Goal: Transaction & Acquisition: Book appointment/travel/reservation

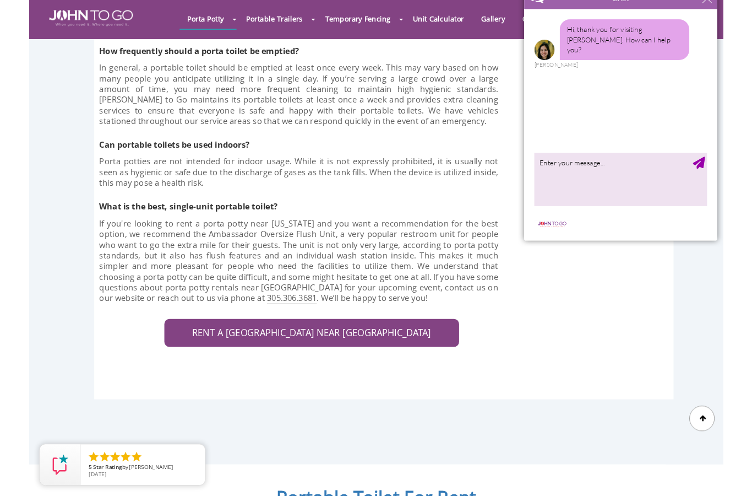
scroll to position [3088, 0]
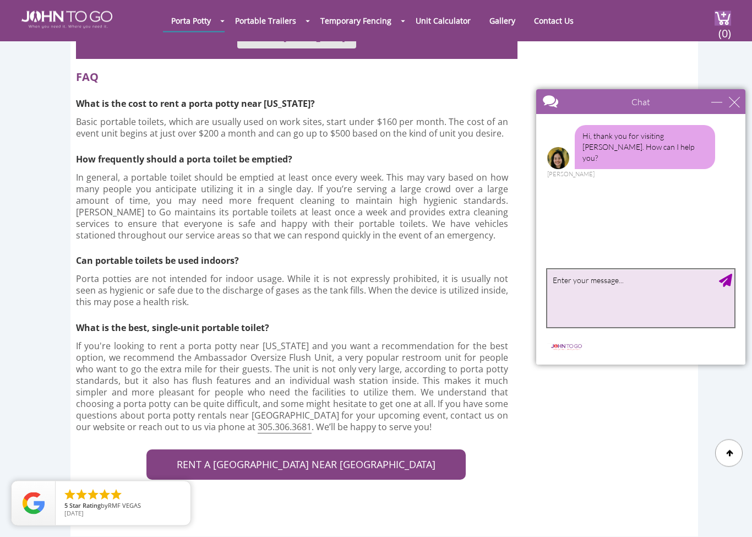
click at [620, 280] on textarea "type your message" at bounding box center [640, 298] width 187 height 58
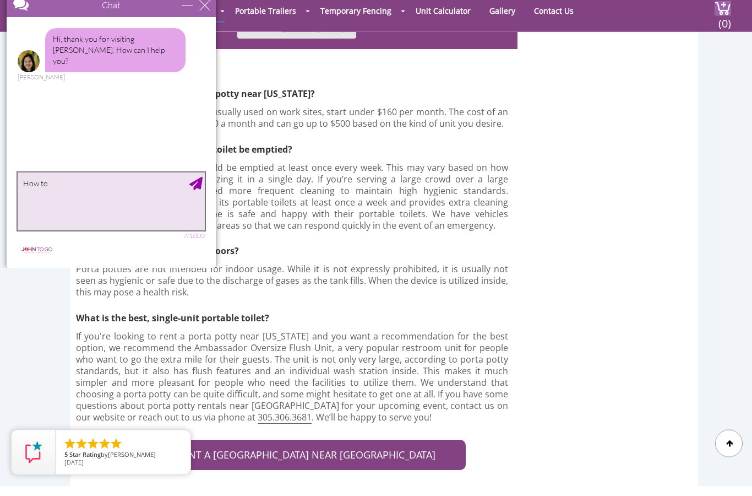
scroll to position [0, 0]
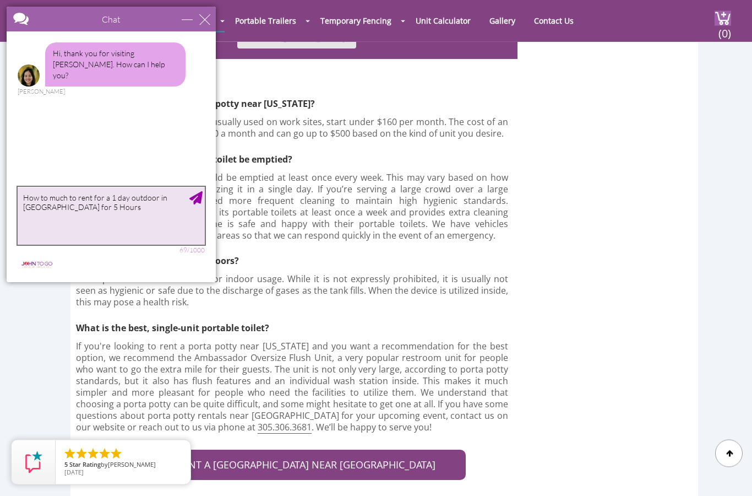
type textarea "How to much to rent for a 1 day outdoor in [GEOGRAPHIC_DATA] for 5 Hours?"
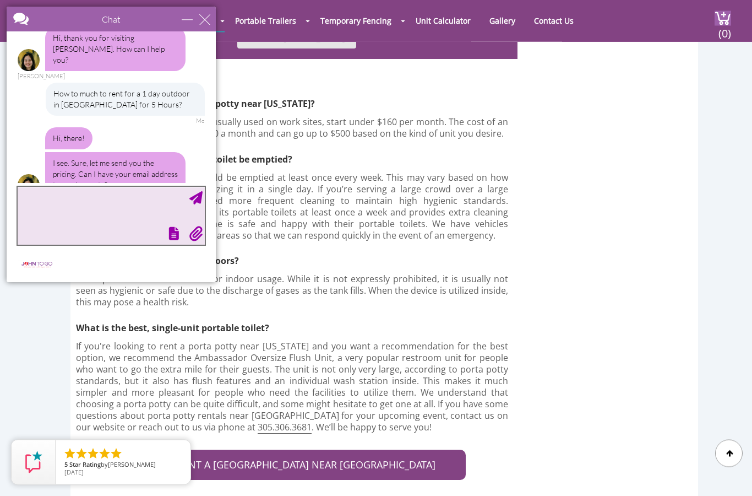
scroll to position [29, 0]
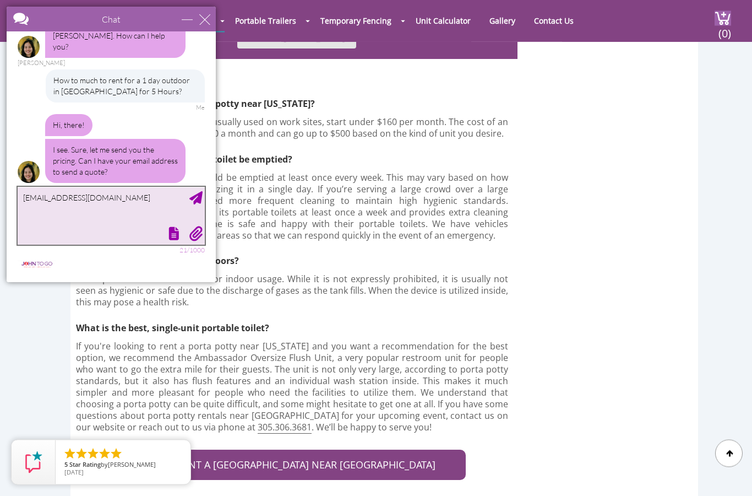
type textarea "[EMAIL_ADDRESS][DOMAIN_NAME]"
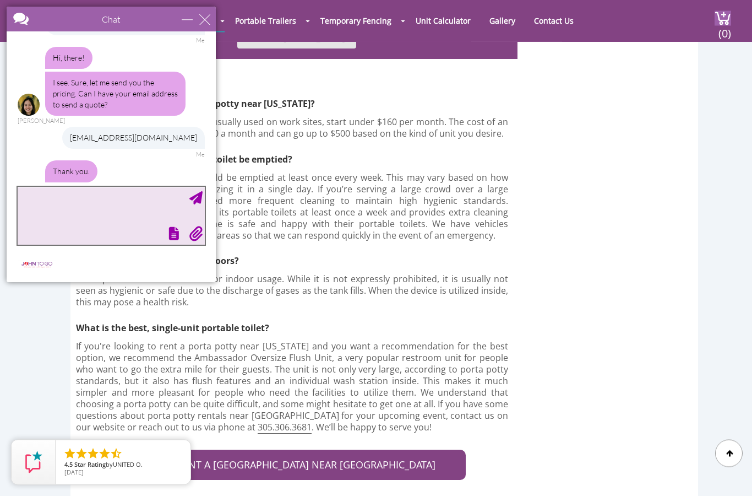
scroll to position [121, 0]
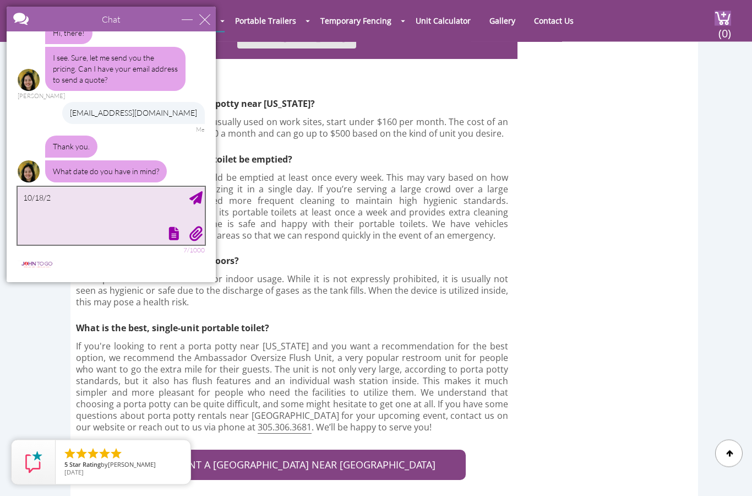
type textarea "[DATE]"
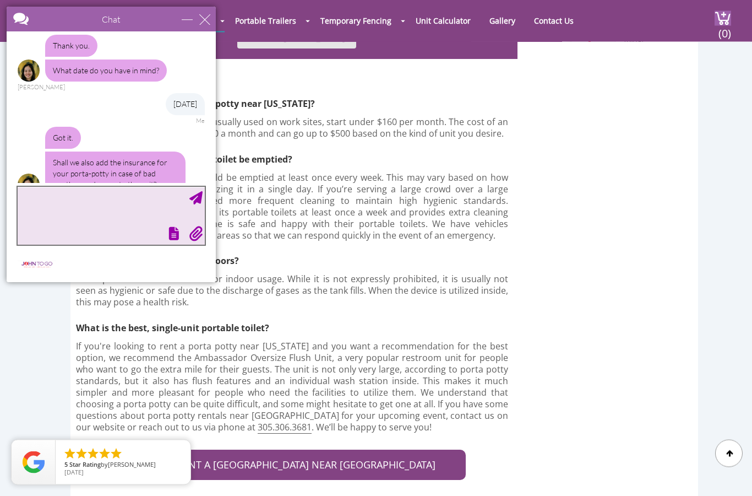
scroll to position [235, 0]
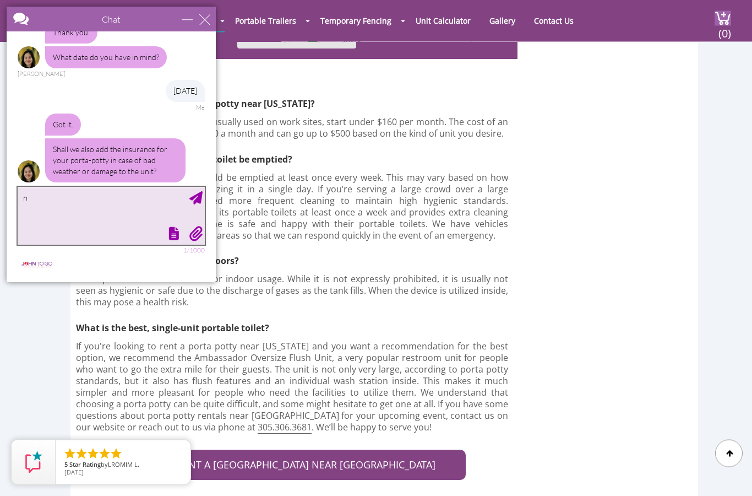
type textarea "no"
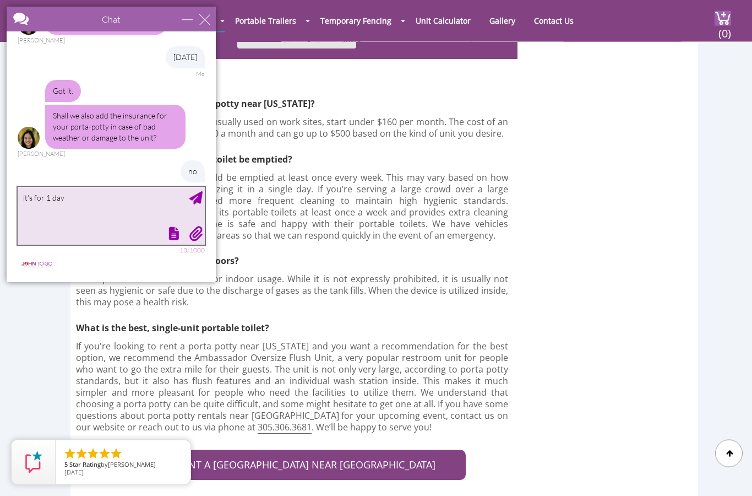
type textarea "it's for 1 day"
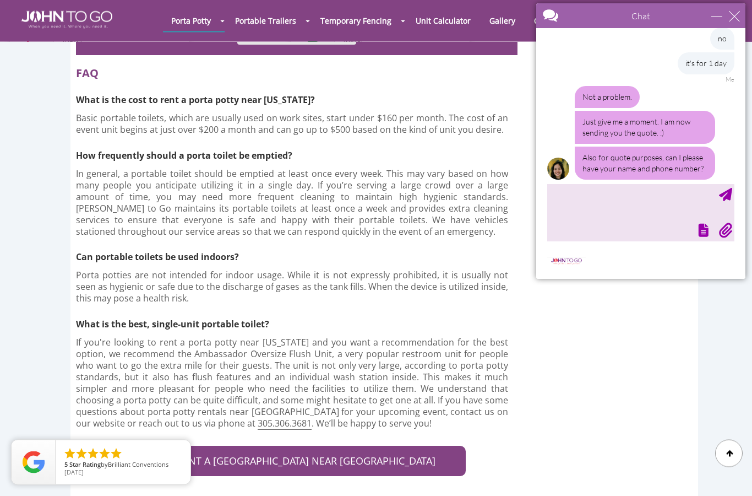
scroll to position [3093, 0]
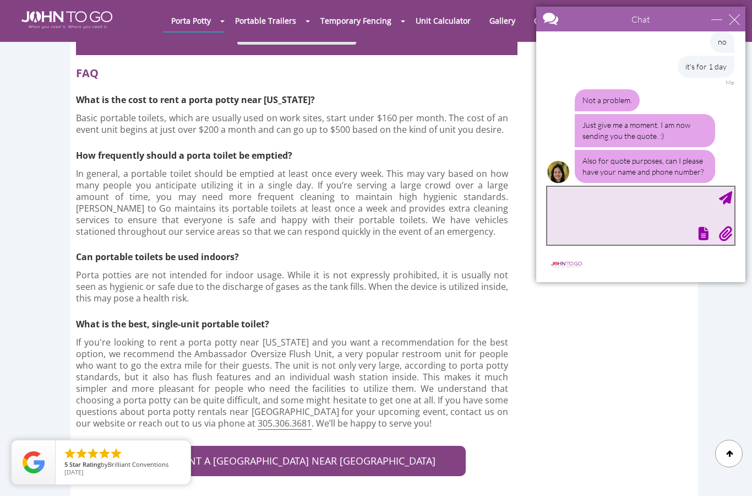
click at [603, 193] on textarea "type your message" at bounding box center [640, 216] width 187 height 58
type textarea "You can just send the quote"
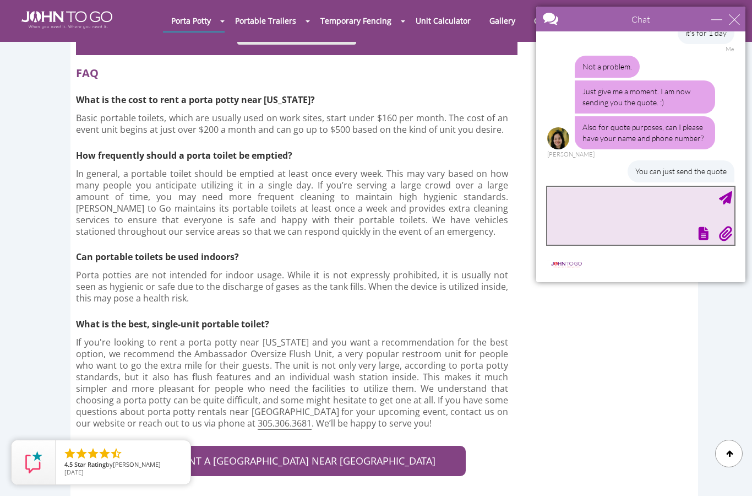
scroll to position [465, 0]
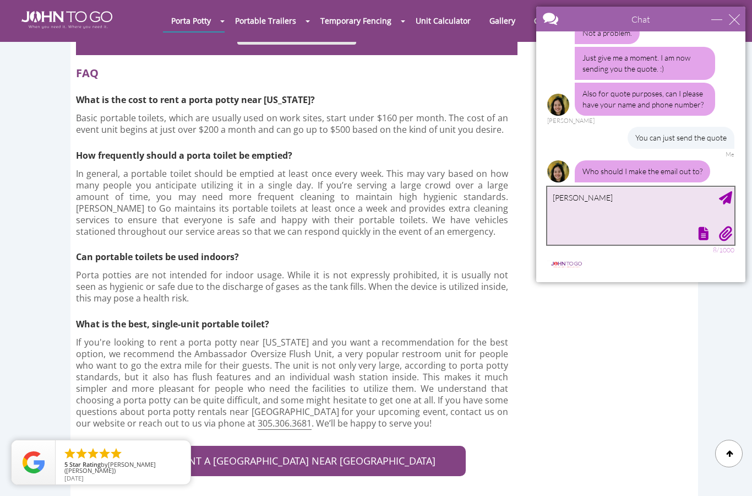
type textarea "[PERSON_NAME]"
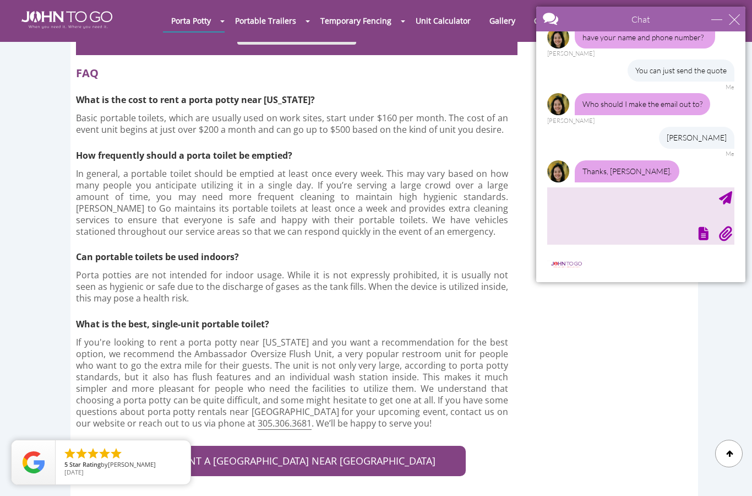
scroll to position [565, 0]
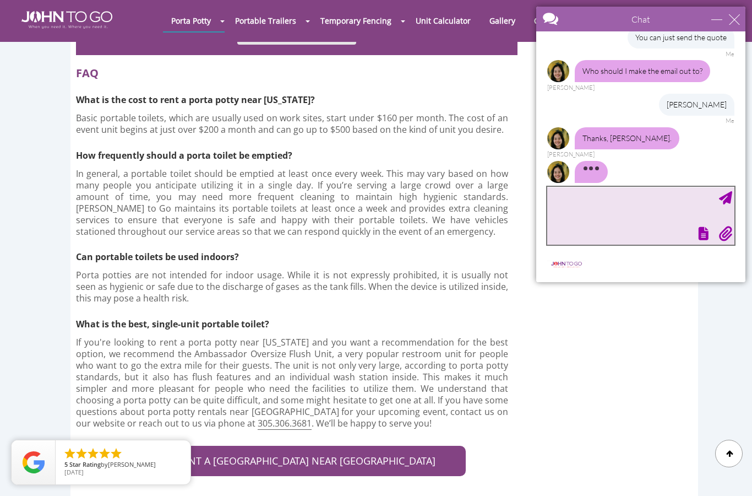
click at [610, 222] on textarea "type your message" at bounding box center [640, 216] width 187 height 58
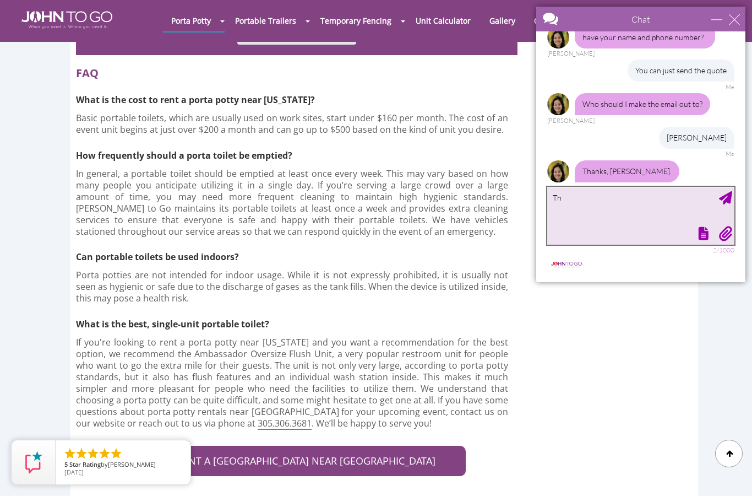
type textarea "T"
type textarea "Does it comes with toilet paper and sink.?"
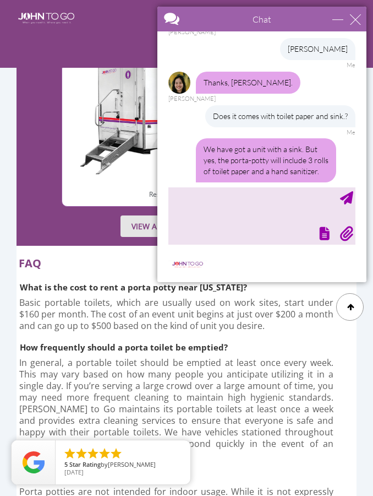
scroll to position [690, 0]
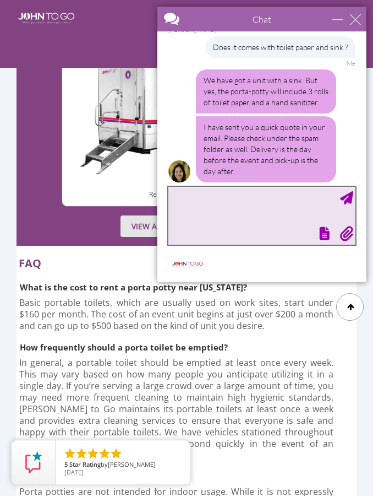
click at [238, 215] on textarea "type your message" at bounding box center [262, 216] width 187 height 58
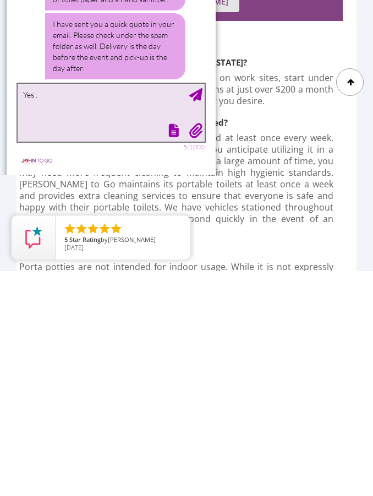
scroll to position [714, 0]
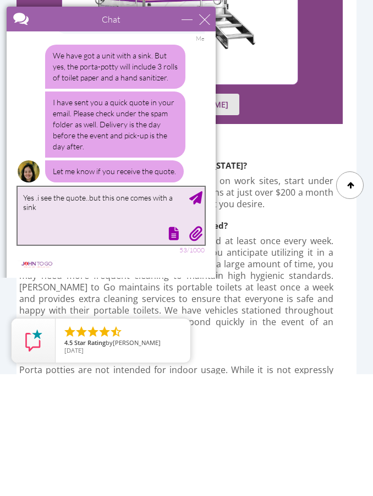
type textarea "Yes .i see the quote..but this one comes with a sink ?"
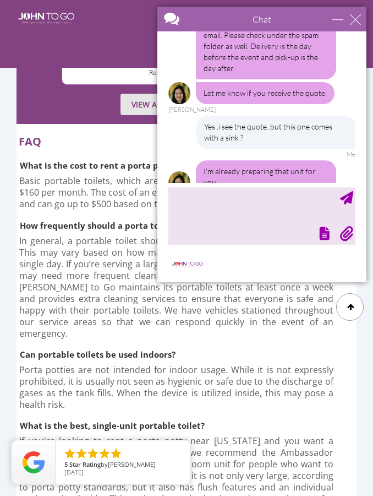
scroll to position [828, 0]
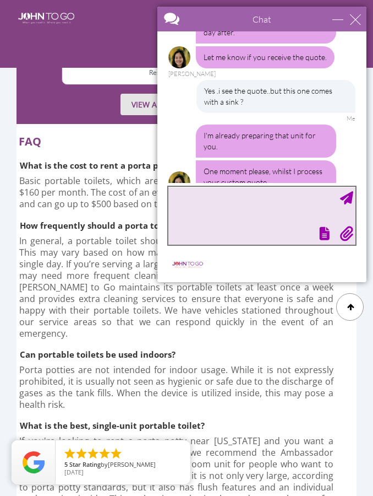
click at [222, 224] on textarea "type your message" at bounding box center [262, 216] width 187 height 58
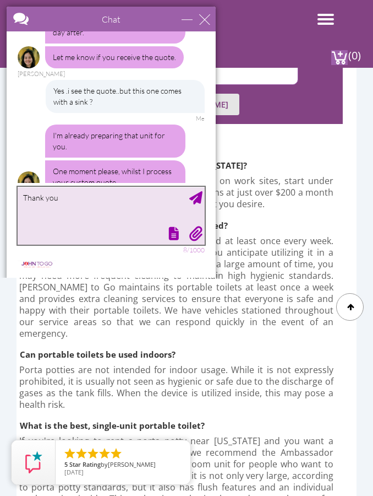
type textarea "Thank you"
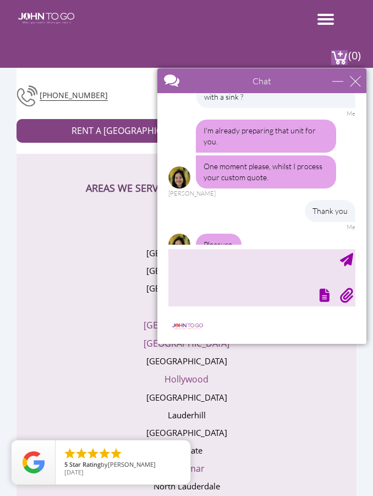
scroll to position [929, 0]
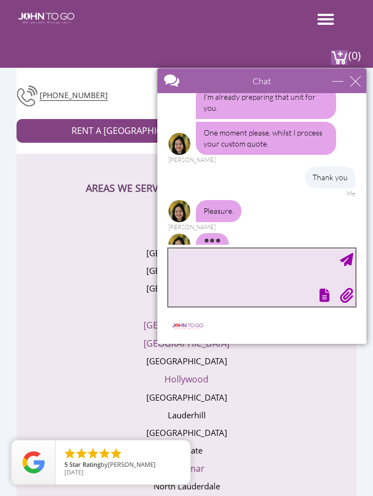
click at [216, 269] on textarea "type your message" at bounding box center [262, 277] width 187 height 58
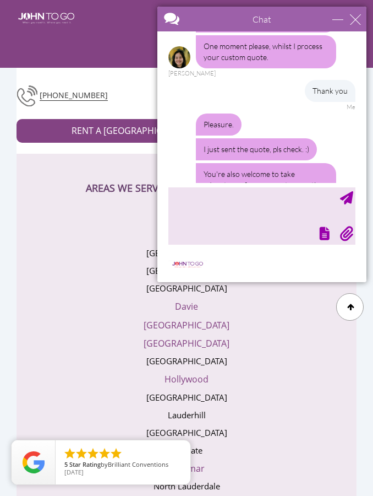
scroll to position [978, 0]
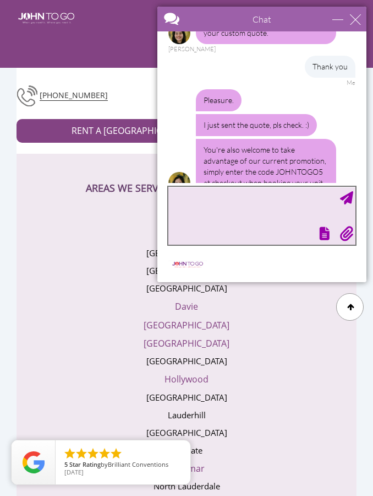
click at [226, 211] on textarea "type your message" at bounding box center [262, 216] width 187 height 58
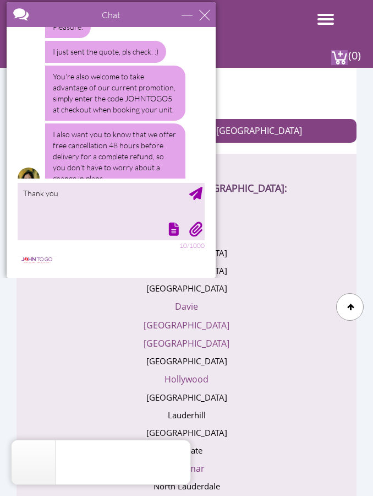
scroll to position [0, 0]
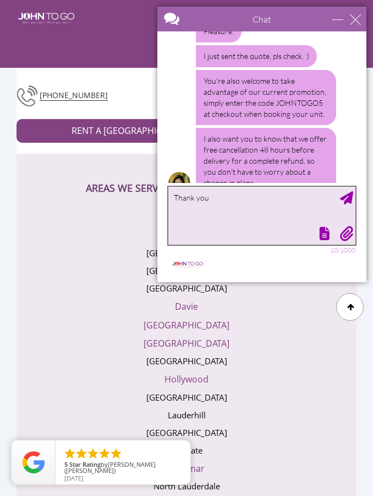
click at [228, 203] on textarea "Thank you" at bounding box center [262, 216] width 187 height 58
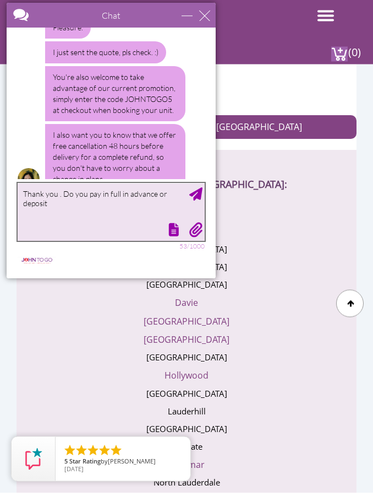
type textarea "Thank you . Do you pay in full in advance or deposit ?"
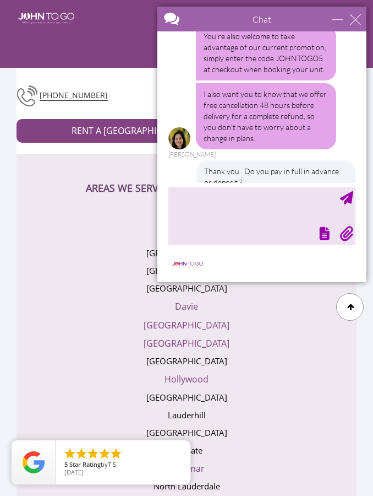
scroll to position [1125, 0]
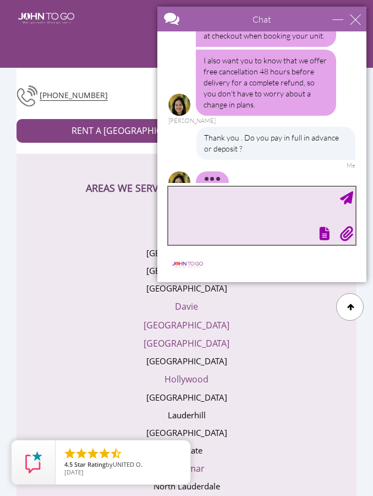
click at [213, 218] on textarea "type your message" at bounding box center [262, 216] width 187 height 58
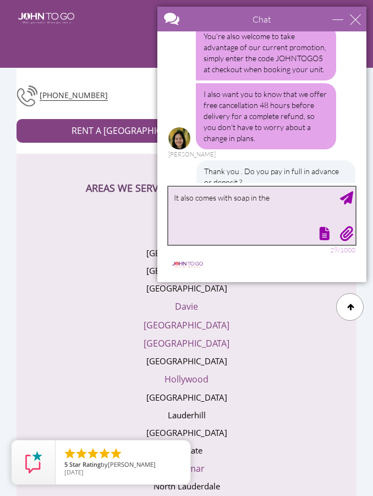
scroll to position [1147, 0]
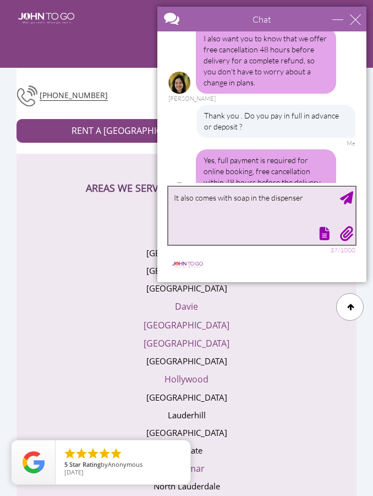
type textarea "It also comes with soap in the dispenser?"
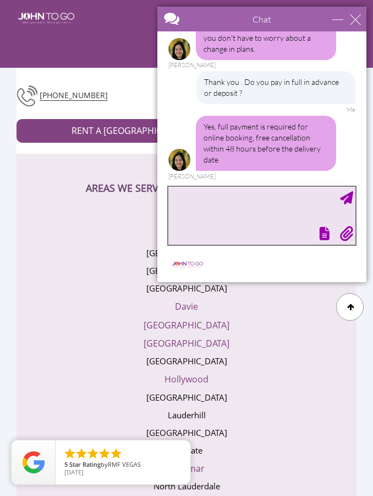
scroll to position [1214, 0]
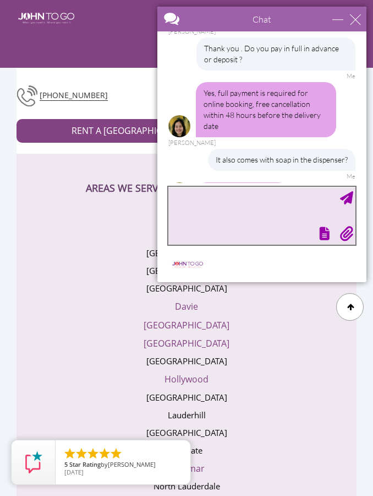
click at [216, 214] on textarea "type your message" at bounding box center [262, 216] width 187 height 58
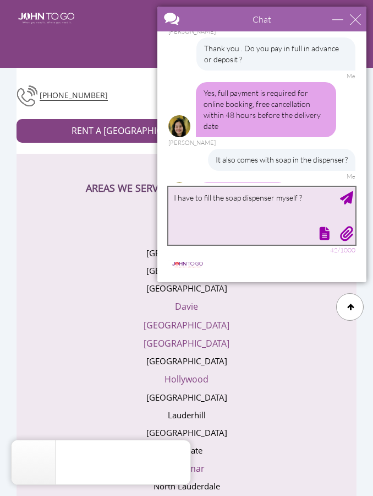
type textarea "I have to fill the soap dispenser myself ?"
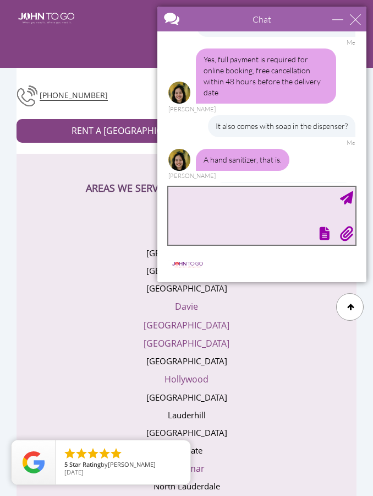
scroll to position [1302, 0]
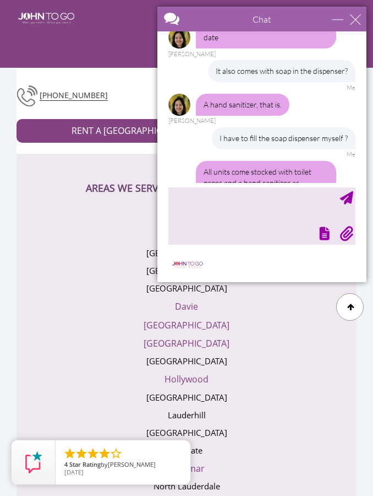
click at [305, 161] on div "All units come stocked with toilet paper and a hand sanitizer as standard." at bounding box center [266, 183] width 140 height 44
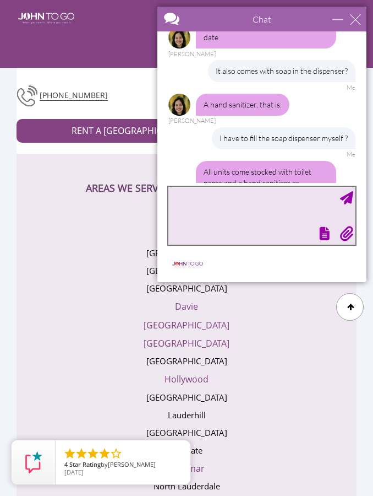
click at [216, 218] on textarea "type your message" at bounding box center [262, 216] width 187 height 58
type textarea "Ok thank you. You guys also have reviews on the website ?"
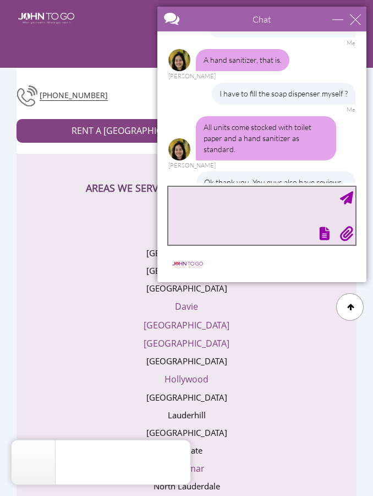
scroll to position [1381, 0]
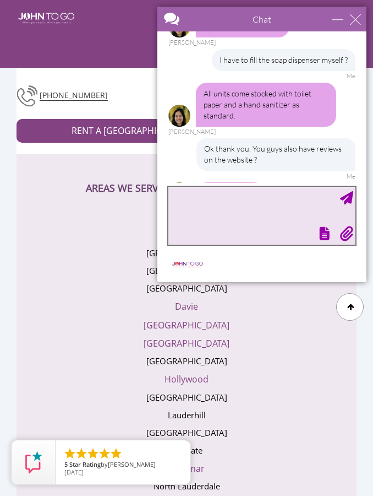
click at [221, 223] on textarea "type your message" at bounding box center [262, 216] width 187 height 58
type textarea "Ok. I will look into the reviews .. thank you for your help ."
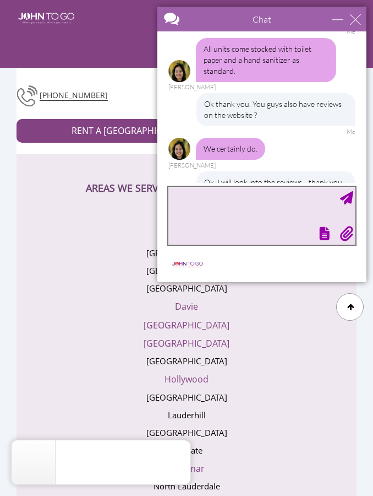
scroll to position [1459, 0]
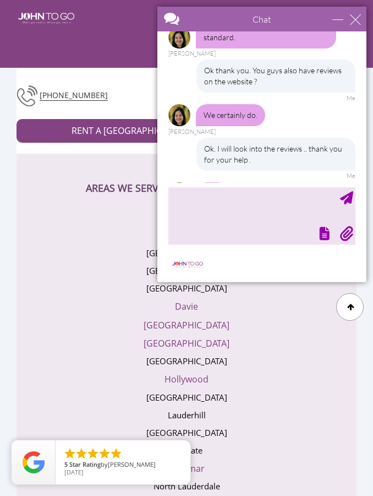
click at [222, 456] on li "Miramar" at bounding box center [186, 465] width 291 height 18
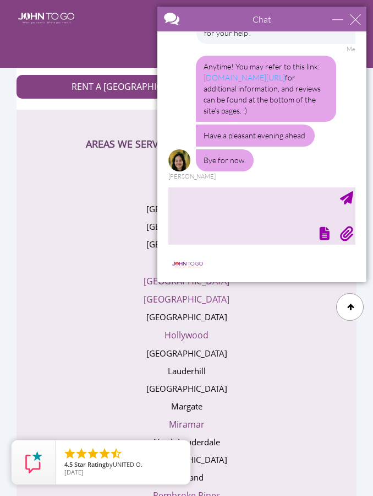
scroll to position [1577, 0]
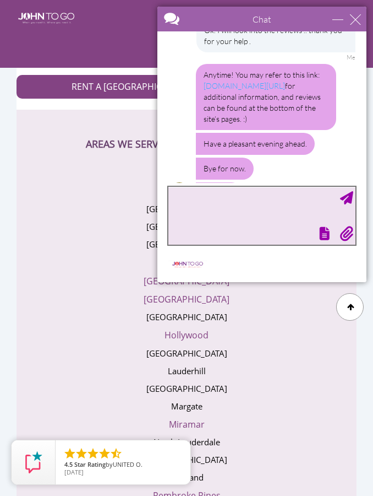
click at [245, 210] on textarea "type your message" at bounding box center [262, 216] width 187 height 58
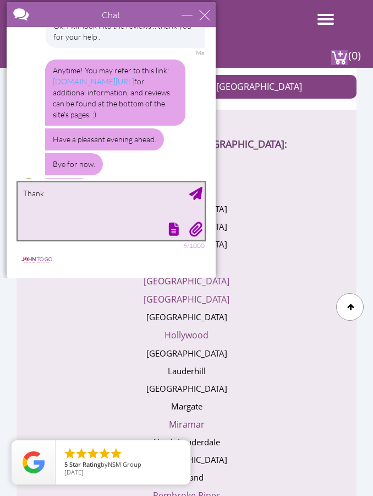
scroll to position [4, 0]
type textarea "Thank you"
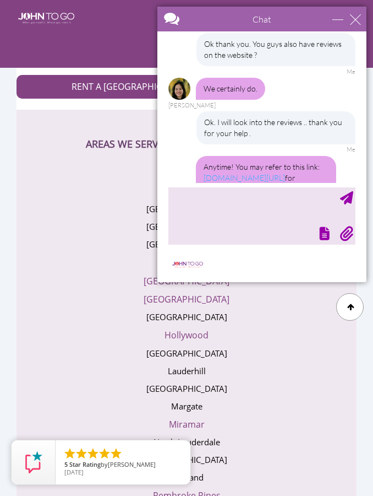
scroll to position [1486, 0]
click at [240, 172] on link "[DOMAIN_NAME][URL]" at bounding box center [245, 176] width 82 height 9
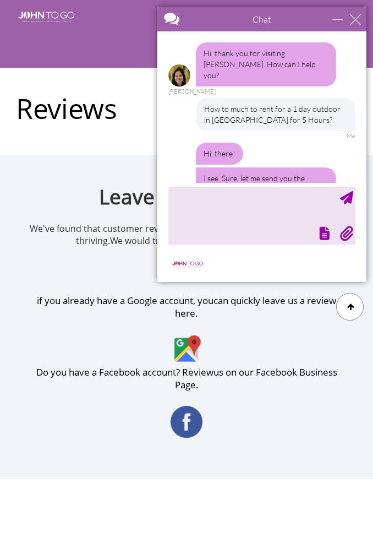
scroll to position [1627, 0]
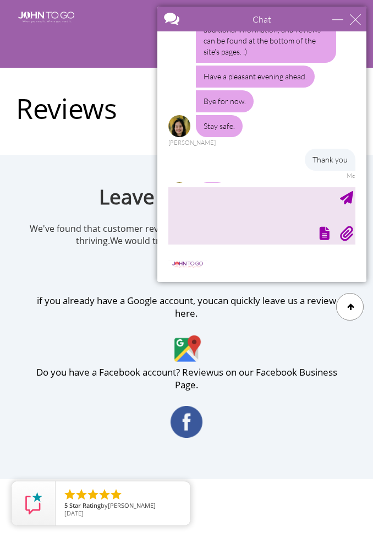
click at [107, 318] on link "if you already have a Google account, you can quickly leave us a review here." at bounding box center [187, 330] width 316 height 72
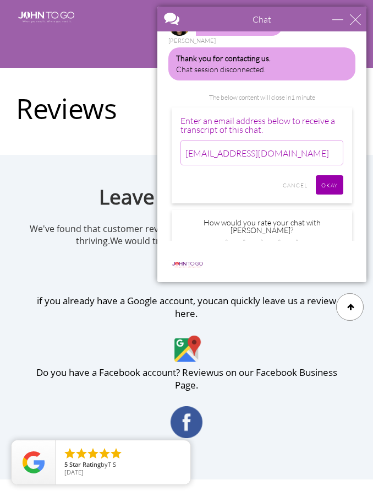
scroll to position [0, 0]
click at [326, 175] on input "Okay" at bounding box center [330, 184] width 28 height 19
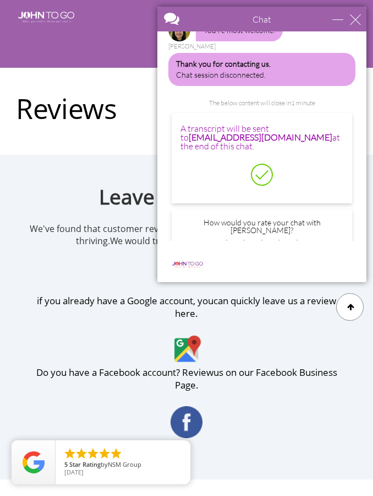
scroll to position [1709, 0]
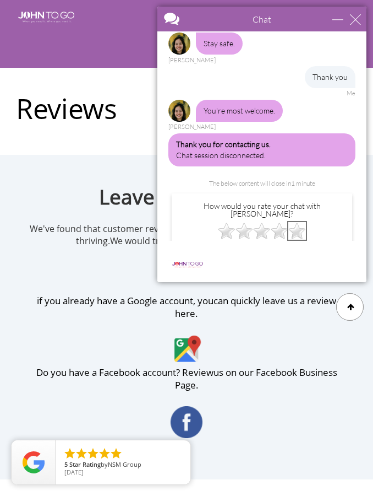
click at [301, 222] on img at bounding box center [298, 231] width 18 height 18
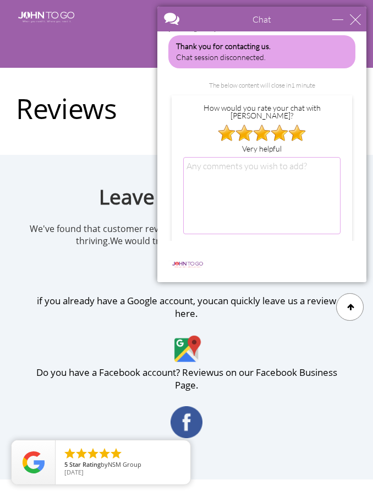
click at [318, 244] on input "SUBMIT" at bounding box center [324, 253] width 34 height 19
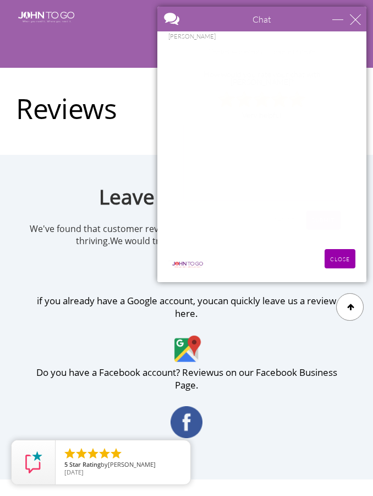
scroll to position [1602, 0]
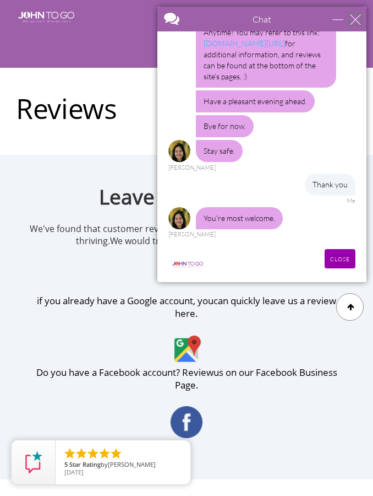
click at [351, 24] on div "close" at bounding box center [355, 19] width 11 height 11
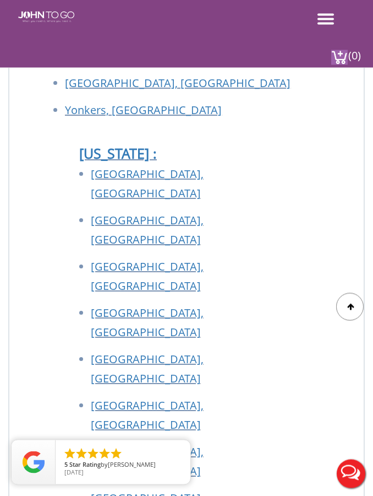
scroll to position [1403, 0]
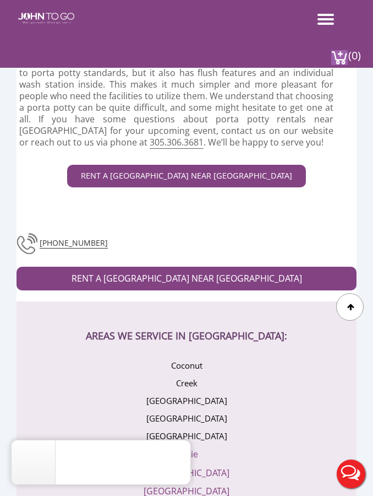
scroll to position [3673, 0]
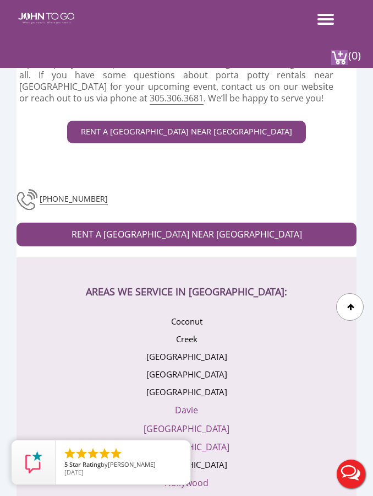
click at [14, 484] on div at bounding box center [34, 462] width 44 height 44
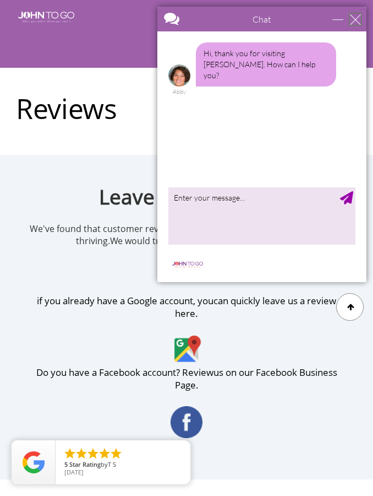
click at [355, 21] on div "close" at bounding box center [355, 19] width 11 height 11
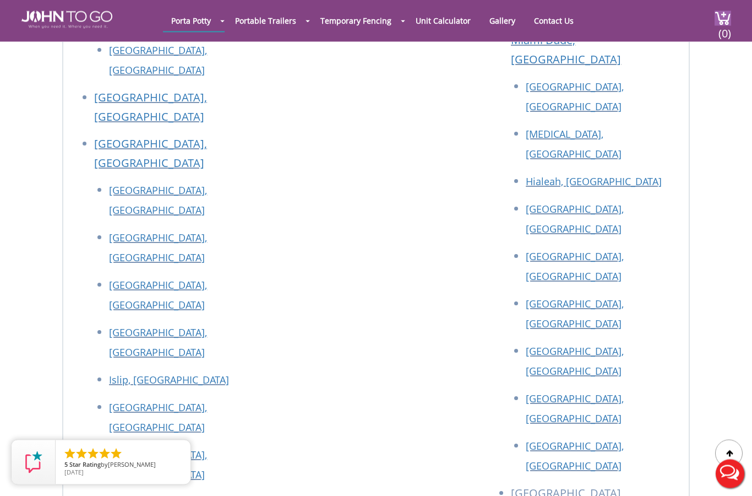
scroll to position [1322, 0]
